Goal: Register for event/course

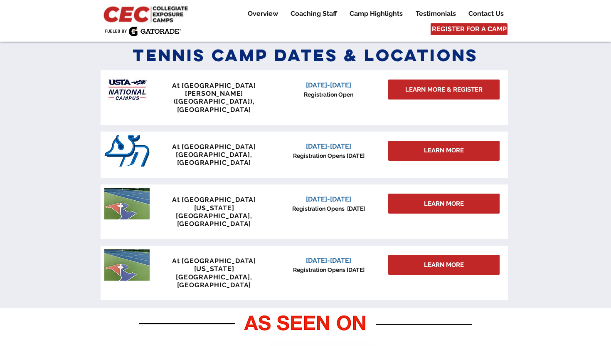
scroll to position [367, 0]
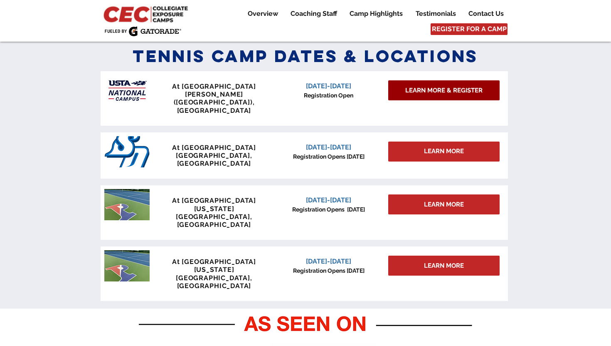
click at [460, 93] on span "LEARN MORE & REGISTER" at bounding box center [444, 90] width 77 height 9
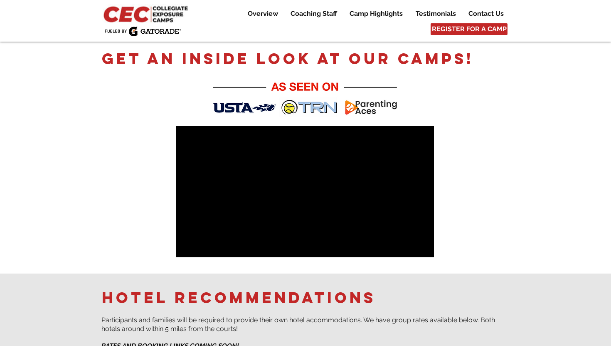
scroll to position [424, 0]
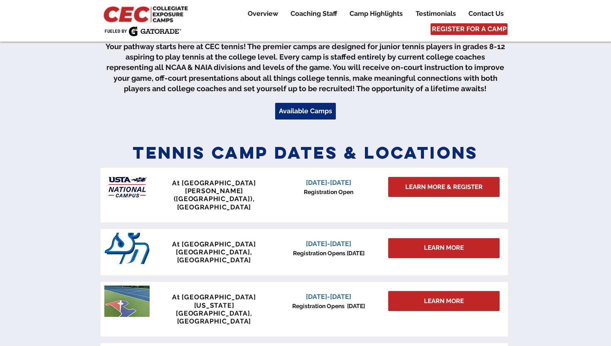
scroll to position [345, 0]
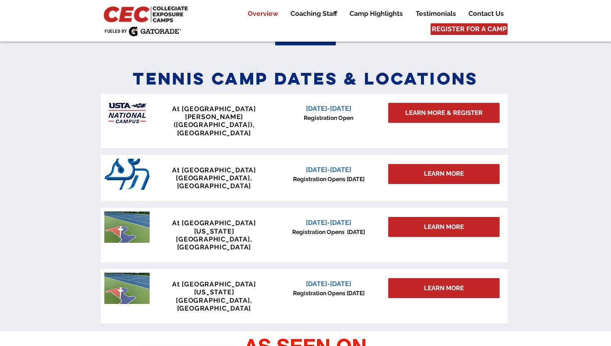
click at [156, 174] on p "San Diego, CA" at bounding box center [214, 182] width 123 height 16
click at [130, 158] on img at bounding box center [126, 173] width 45 height 31
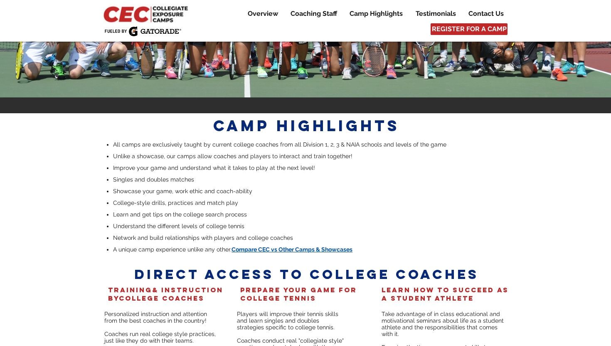
scroll to position [1578, 0]
